Goal: Transaction & Acquisition: Download file/media

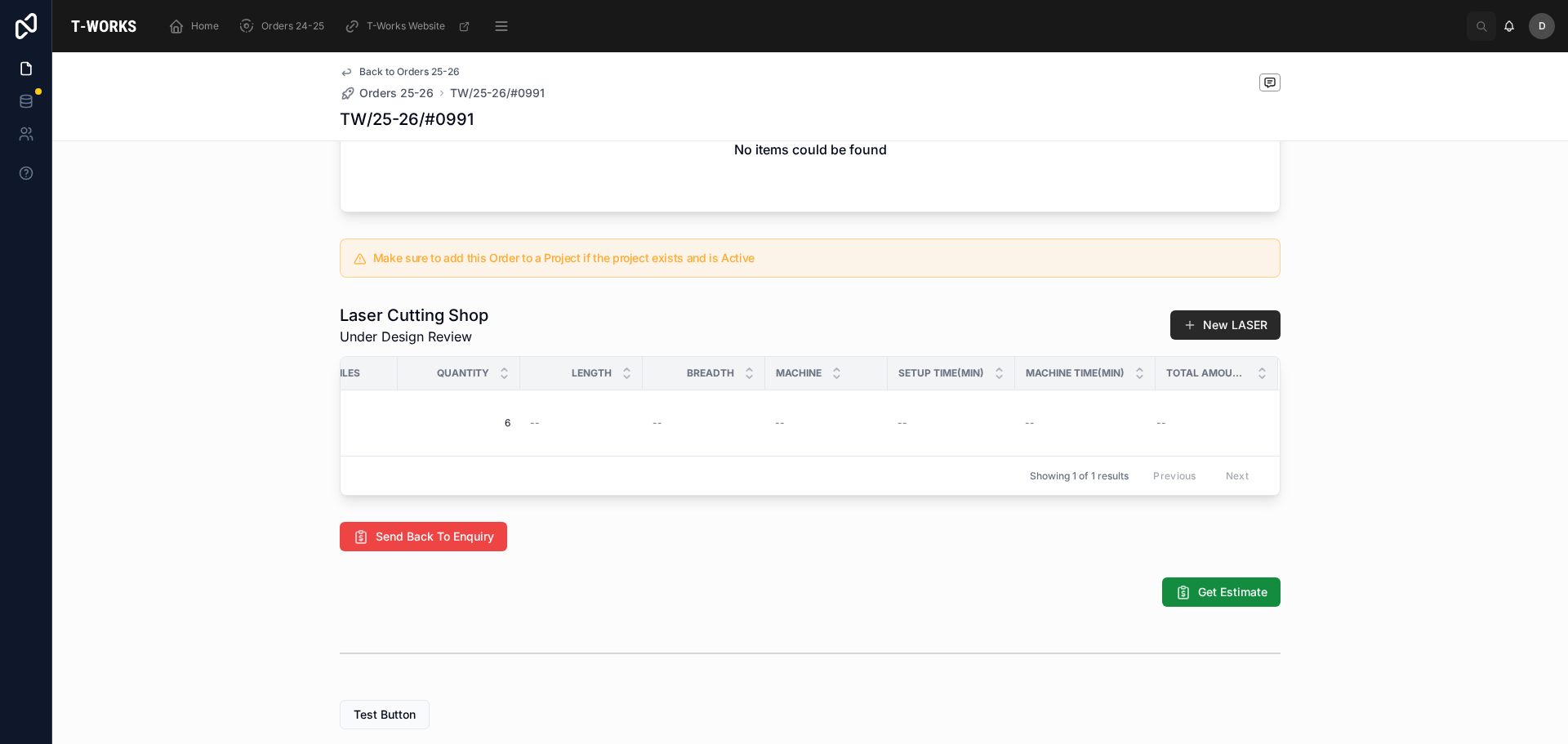
scroll to position [408, 0]
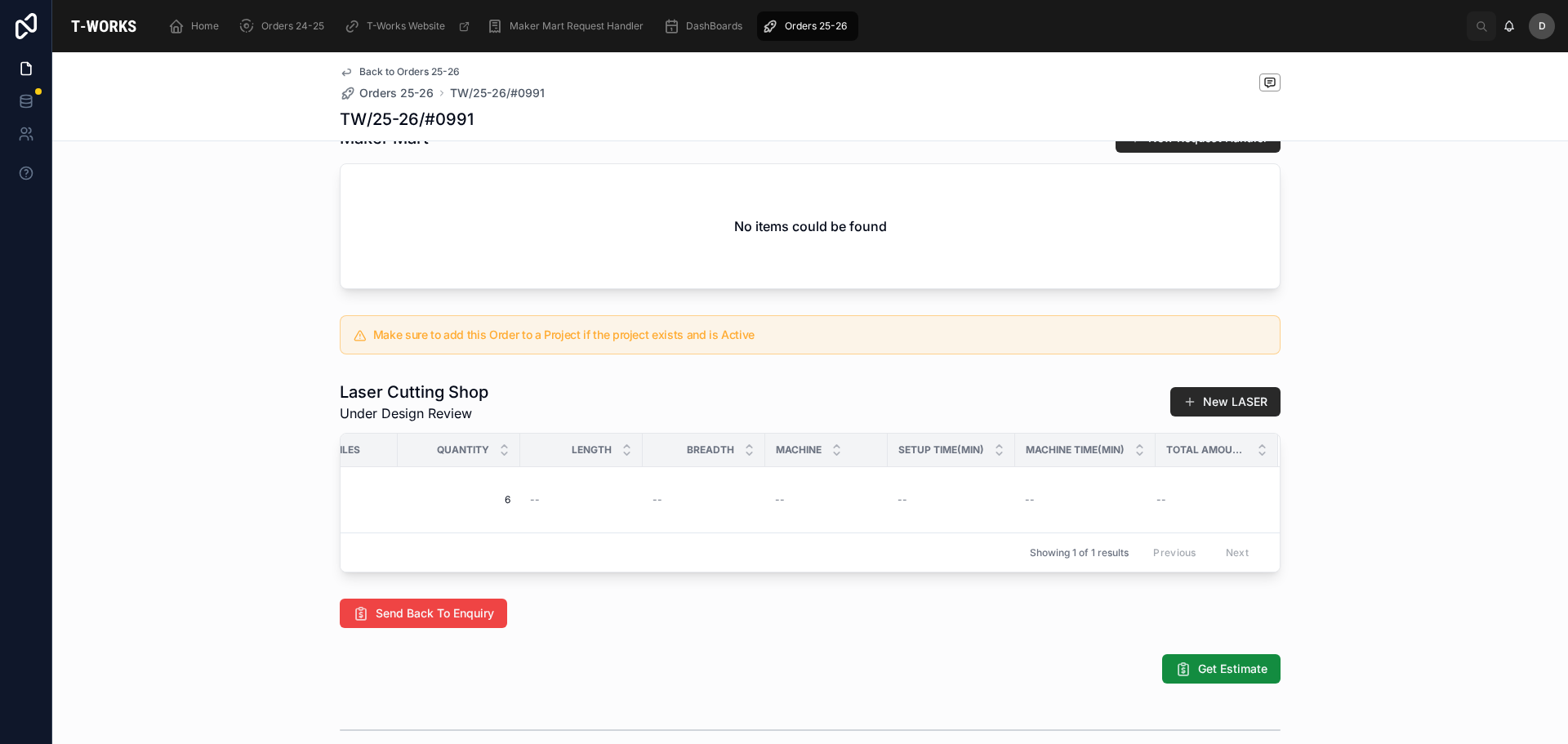
click at [758, 29] on span "Orders 25-26" at bounding box center [815, 26] width 62 height 13
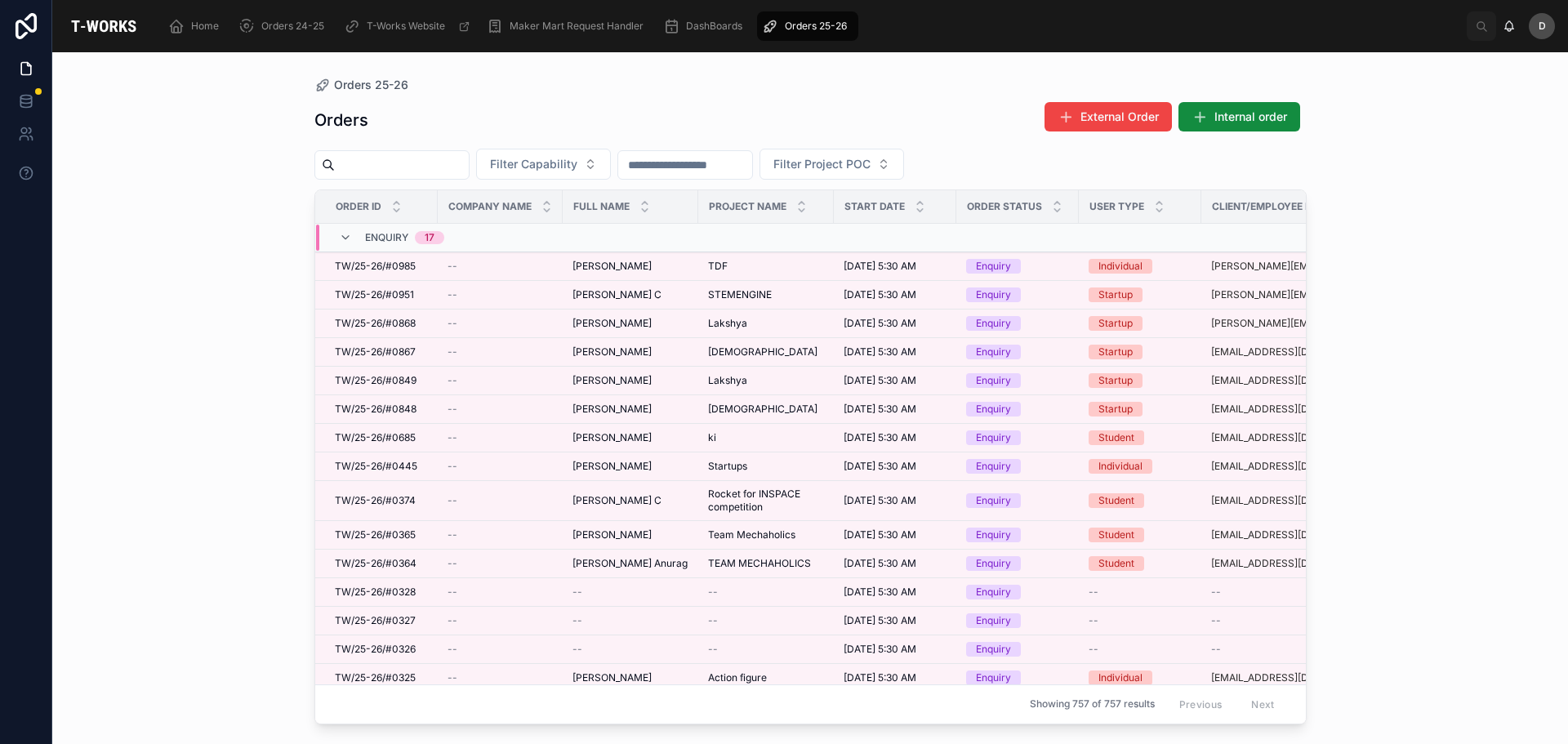
click at [599, 180] on div "Orders External Order Internal order Filter Capability Filter Project POC Order…" at bounding box center [810, 408] width 992 height 632
click at [577, 168] on span "Filter Capability" at bounding box center [533, 165] width 88 height 17
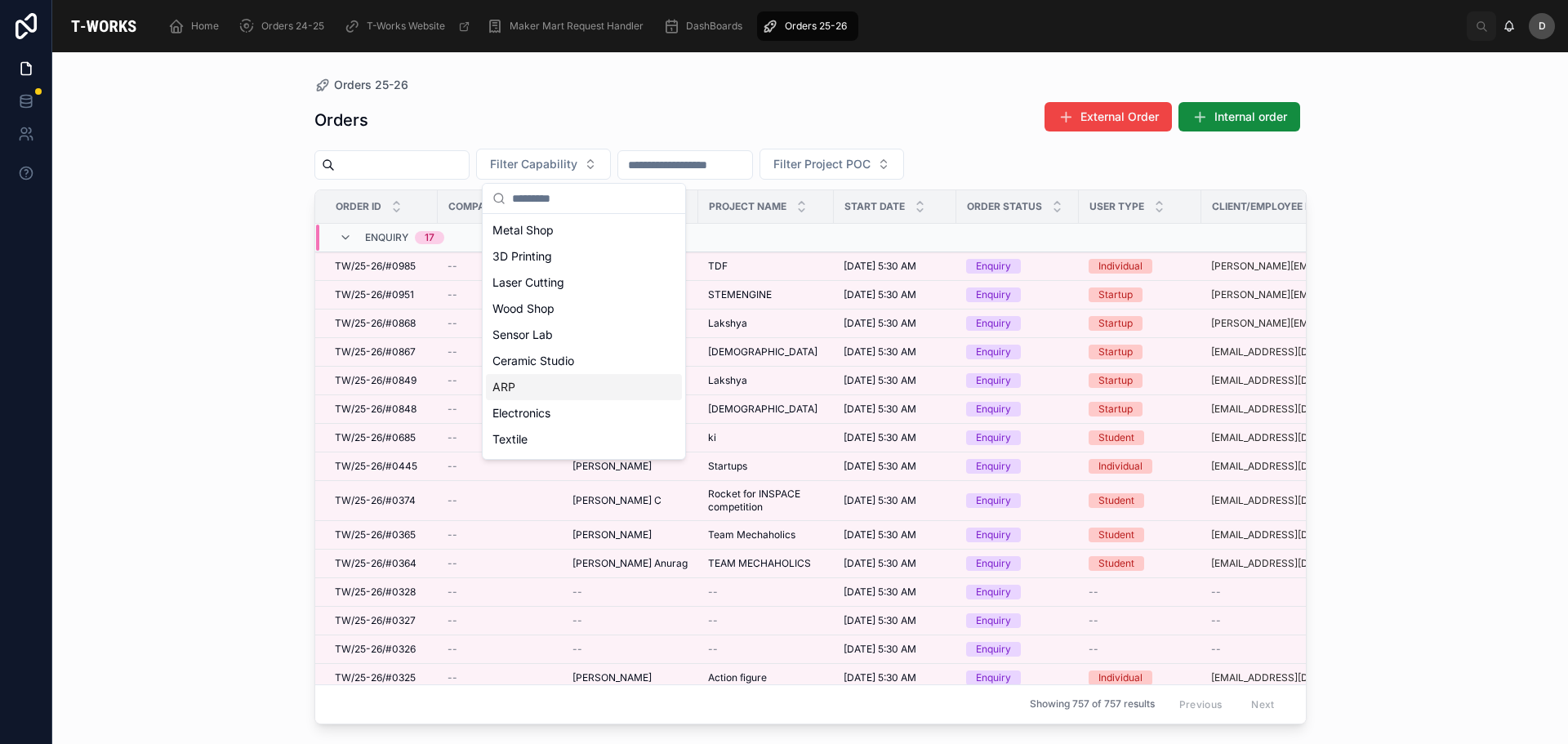
click at [529, 394] on div "ARP" at bounding box center [584, 387] width 196 height 26
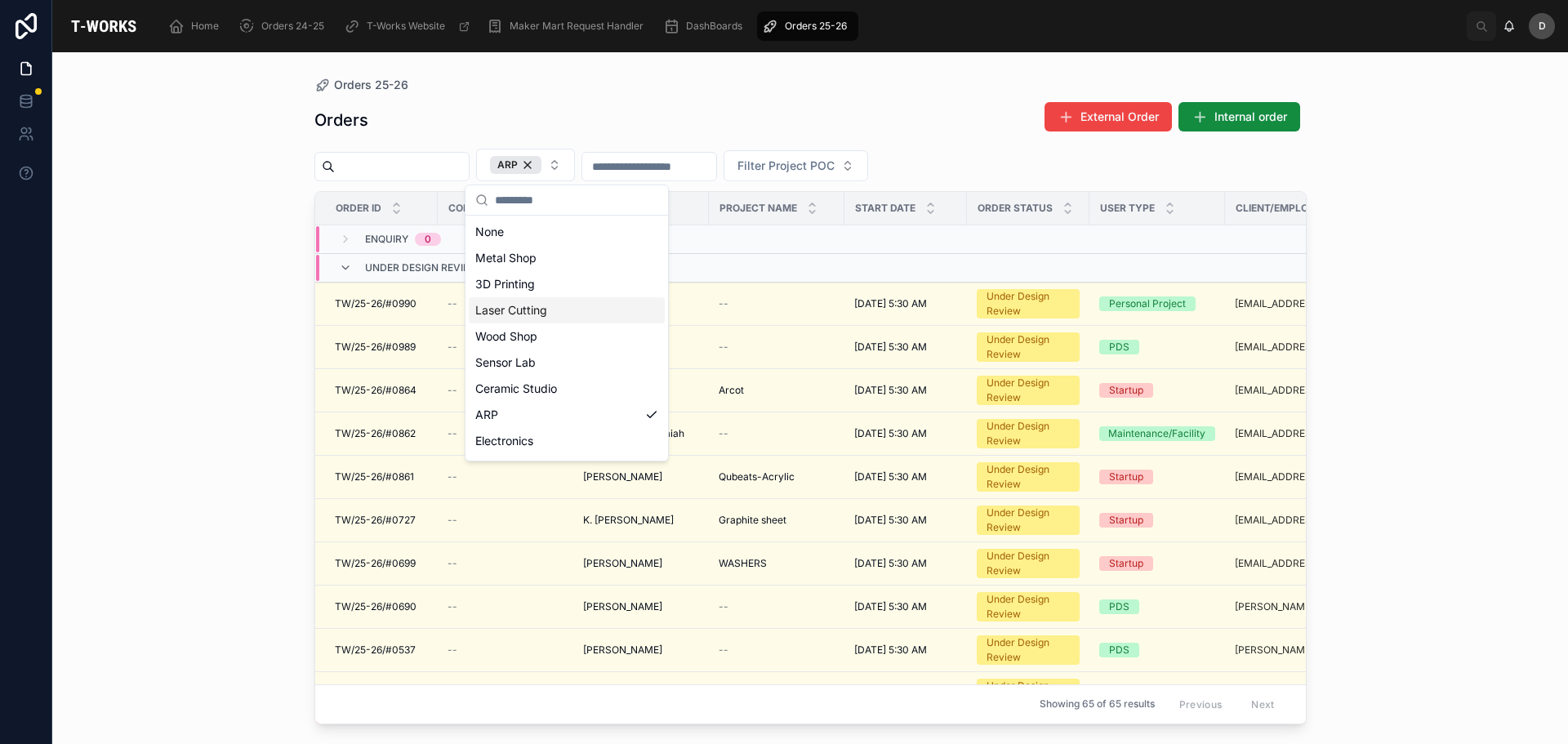
click at [542, 305] on div "Laser Cutting" at bounding box center [566, 310] width 196 height 26
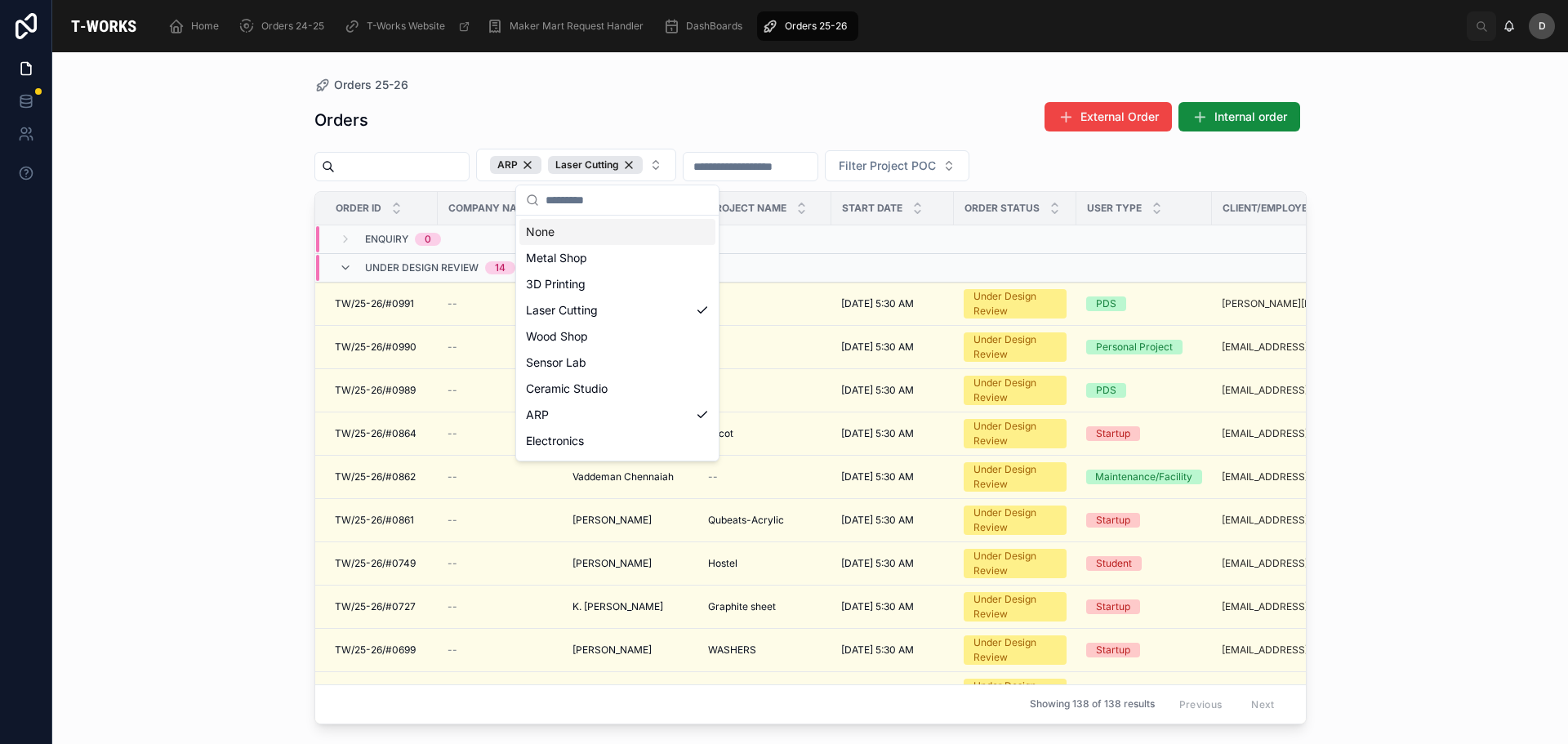
click at [712, 106] on div "Orders External Order Internal order" at bounding box center [810, 119] width 992 height 37
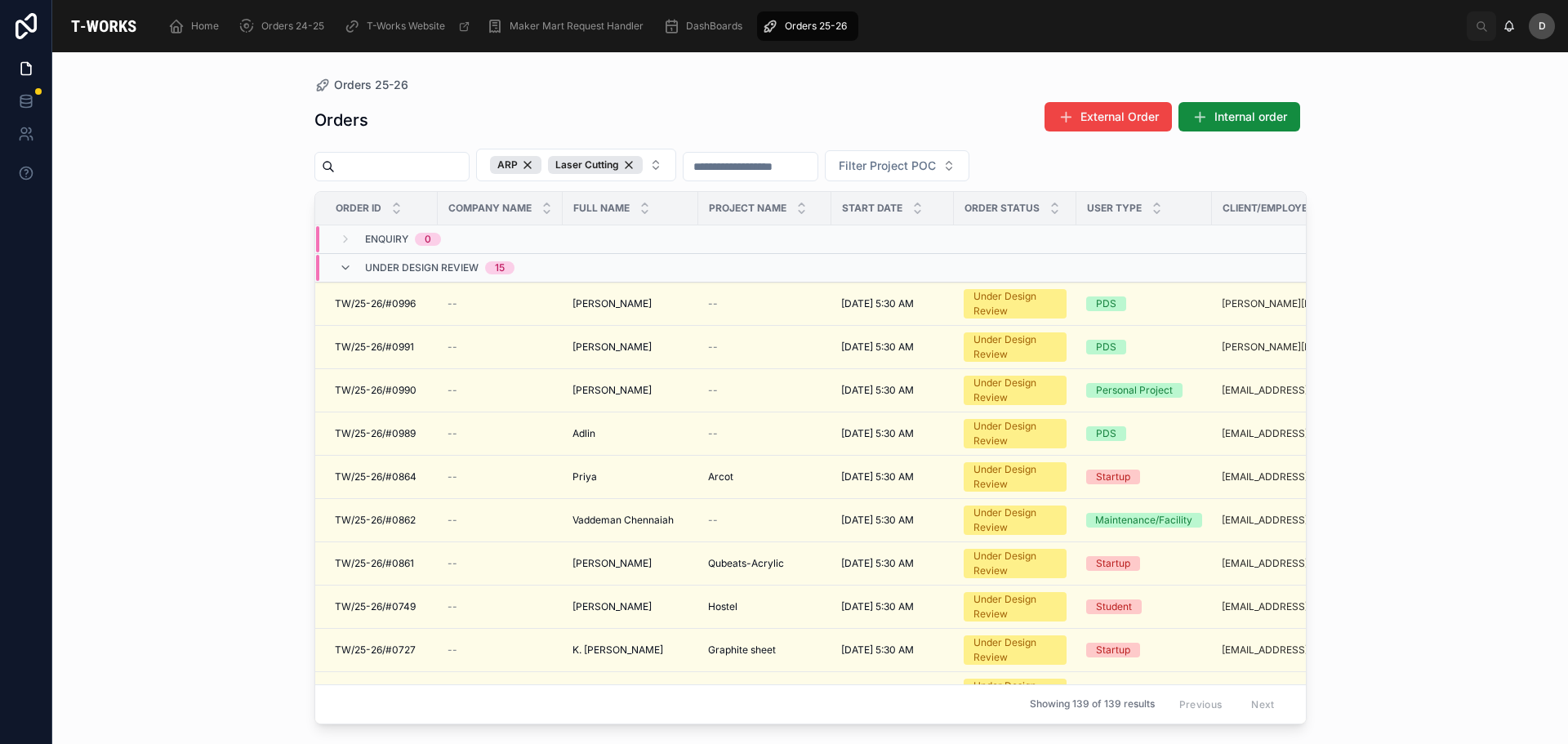
click at [730, 120] on div "Orders External Order Internal order" at bounding box center [810, 119] width 992 height 37
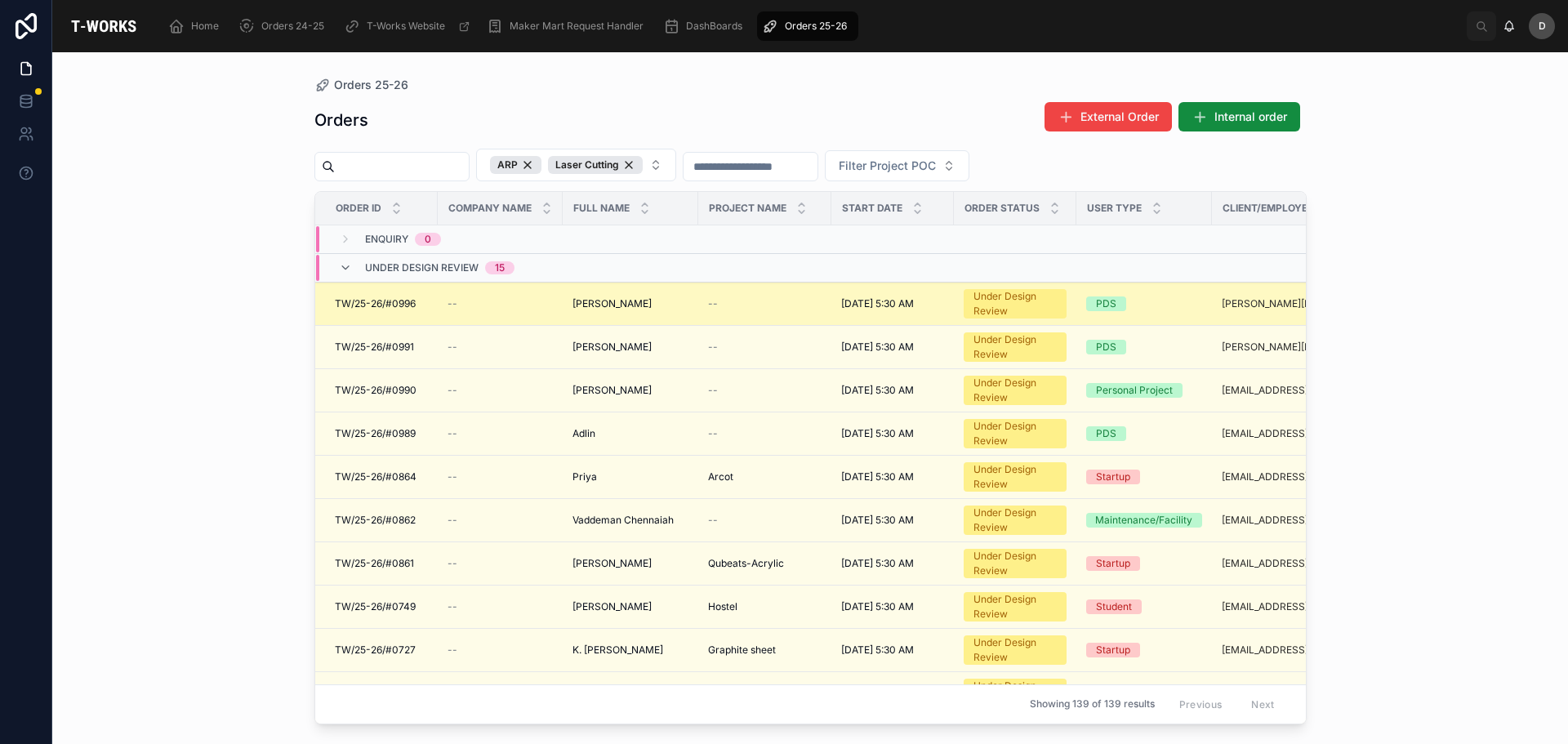
click at [619, 303] on span "[PERSON_NAME]" at bounding box center [612, 303] width 79 height 13
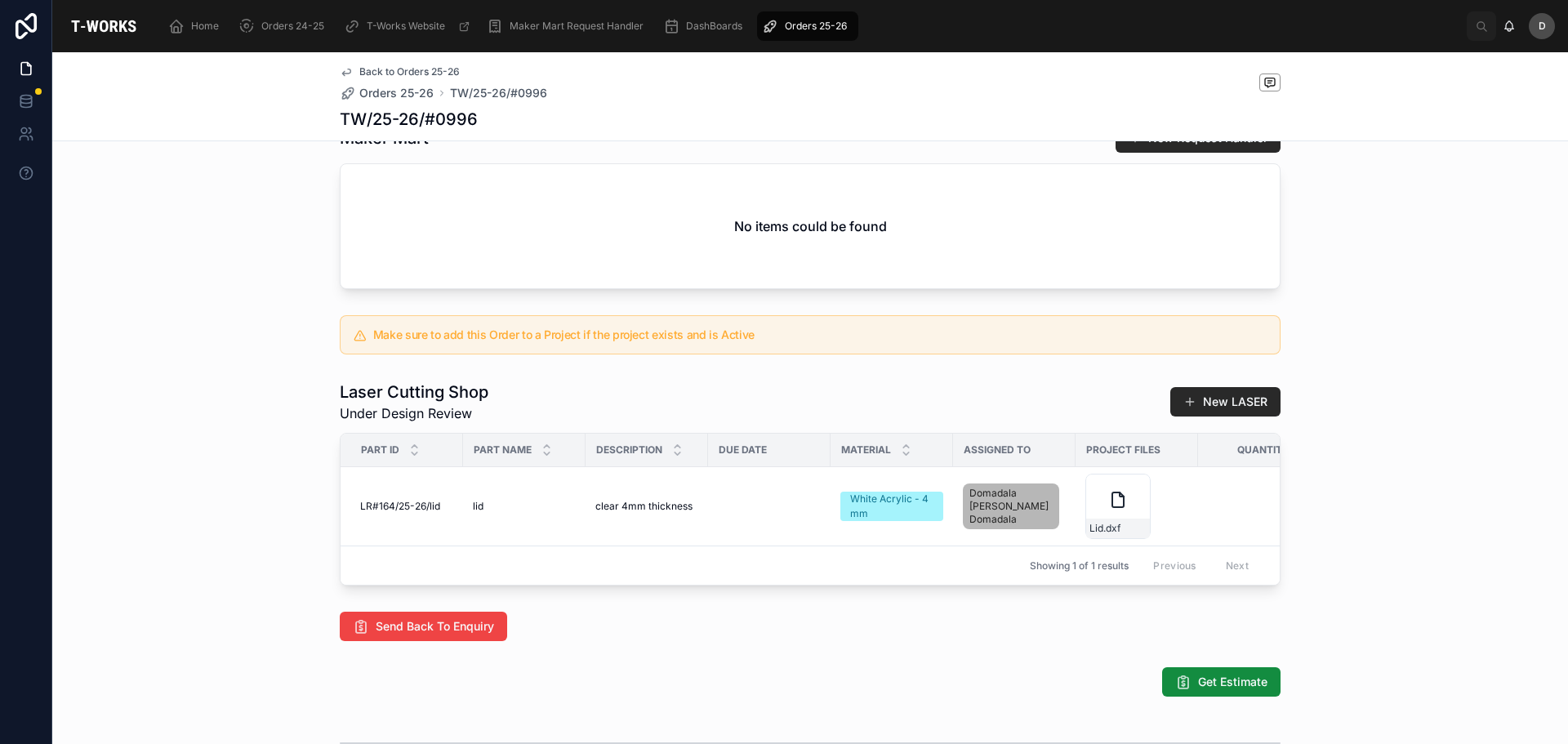
scroll to position [618, 0]
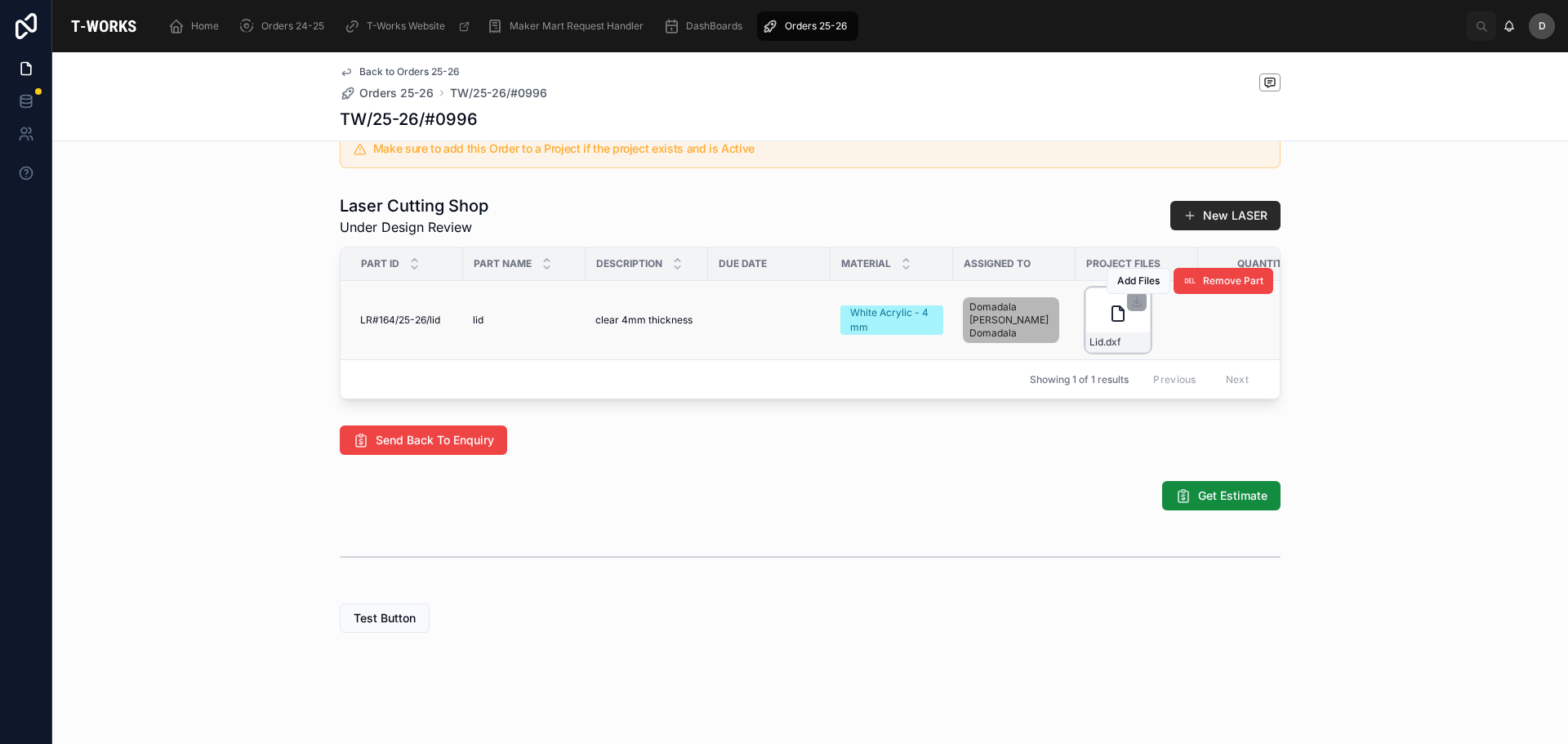
click at [758, 332] on div "Lid .dxf" at bounding box center [1117, 342] width 64 height 20
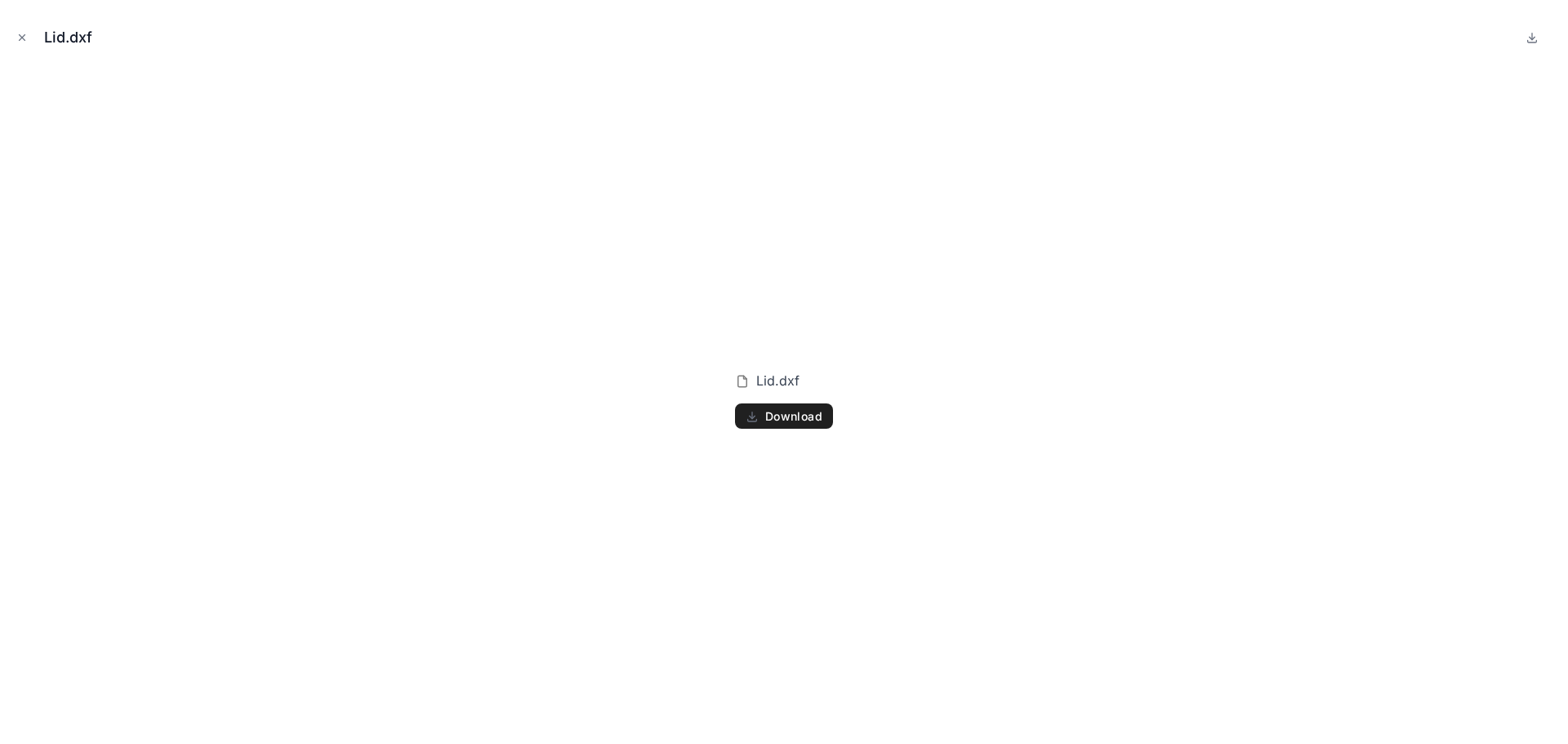
click at [758, 419] on span "Download" at bounding box center [793, 417] width 57 height 15
click at [24, 34] on icon "Close modal" at bounding box center [22, 38] width 12 height 12
